Goal: Check status: Check status

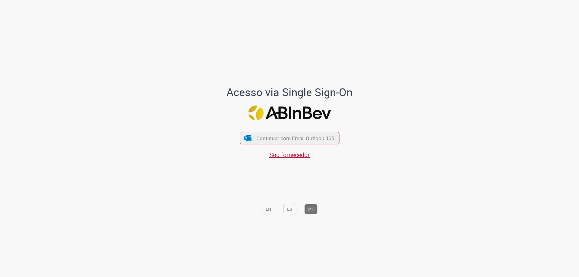
click at [253, 131] on div "Continuar com Email Outlook 365 Sou fornecedor" at bounding box center [290, 142] width 100 height 33
click at [253, 137] on button "Continuar com Email Outlook 365" at bounding box center [290, 138] width 102 height 13
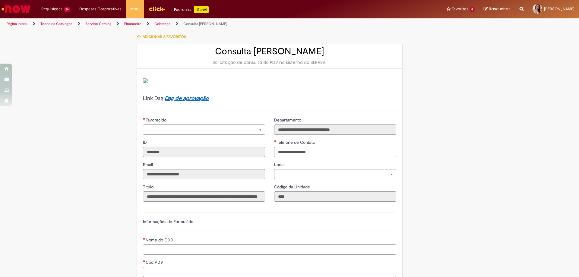
type input "**********"
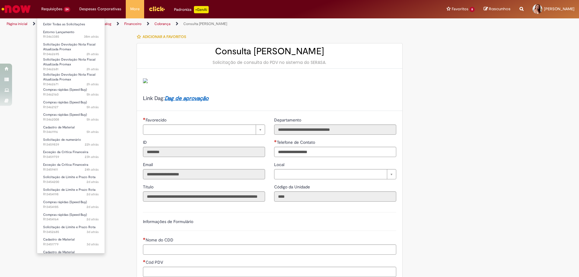
type input "**********"
click at [66, 94] on span "5h atrás 5 horas atrás R13462160" at bounding box center [71, 94] width 56 height 5
click at [67, 91] on span "Compras rápidas (Speed Buy)" at bounding box center [65, 90] width 44 height 5
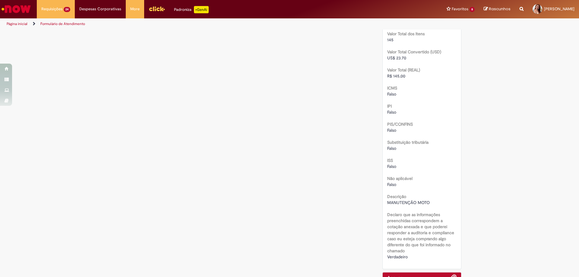
scroll to position [604, 0]
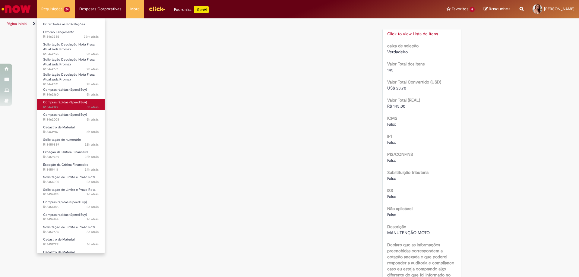
click at [78, 109] on span "5h atrás 5 horas atrás R13462127" at bounding box center [71, 107] width 56 height 5
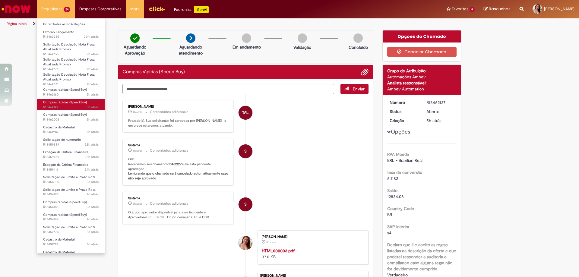
click at [68, 108] on span "5h atrás 5 horas atrás R13462127" at bounding box center [71, 107] width 56 height 5
click at [67, 112] on link "Compras rápidas (Speed Buy) 5h atrás 5 horas atrás R13462008" at bounding box center [71, 117] width 68 height 11
click at [67, 113] on span "Compras rápidas (Speed Buy)" at bounding box center [65, 115] width 44 height 5
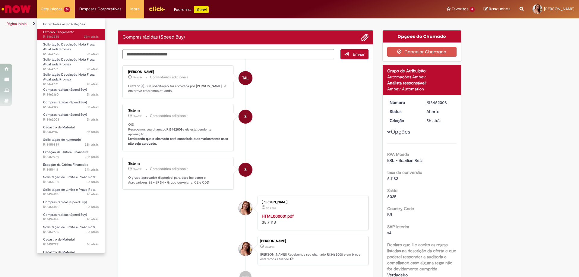
click at [57, 37] on span "39m atrás 39 minutos atrás R13463385" at bounding box center [71, 36] width 56 height 5
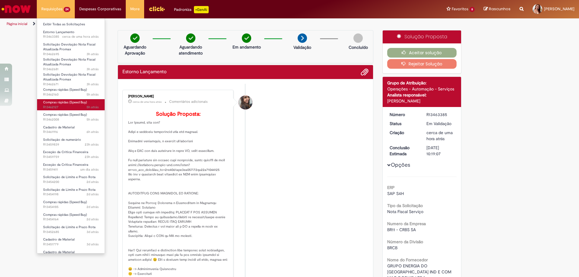
click at [64, 107] on span "5h atrás 5 horas atrás R13462127" at bounding box center [71, 107] width 56 height 5
click at [64, 112] on link "Compras rápidas (Speed Buy) 5h atrás 5 horas atrás R13462008" at bounding box center [71, 117] width 68 height 11
